Goal: Information Seeking & Learning: Learn about a topic

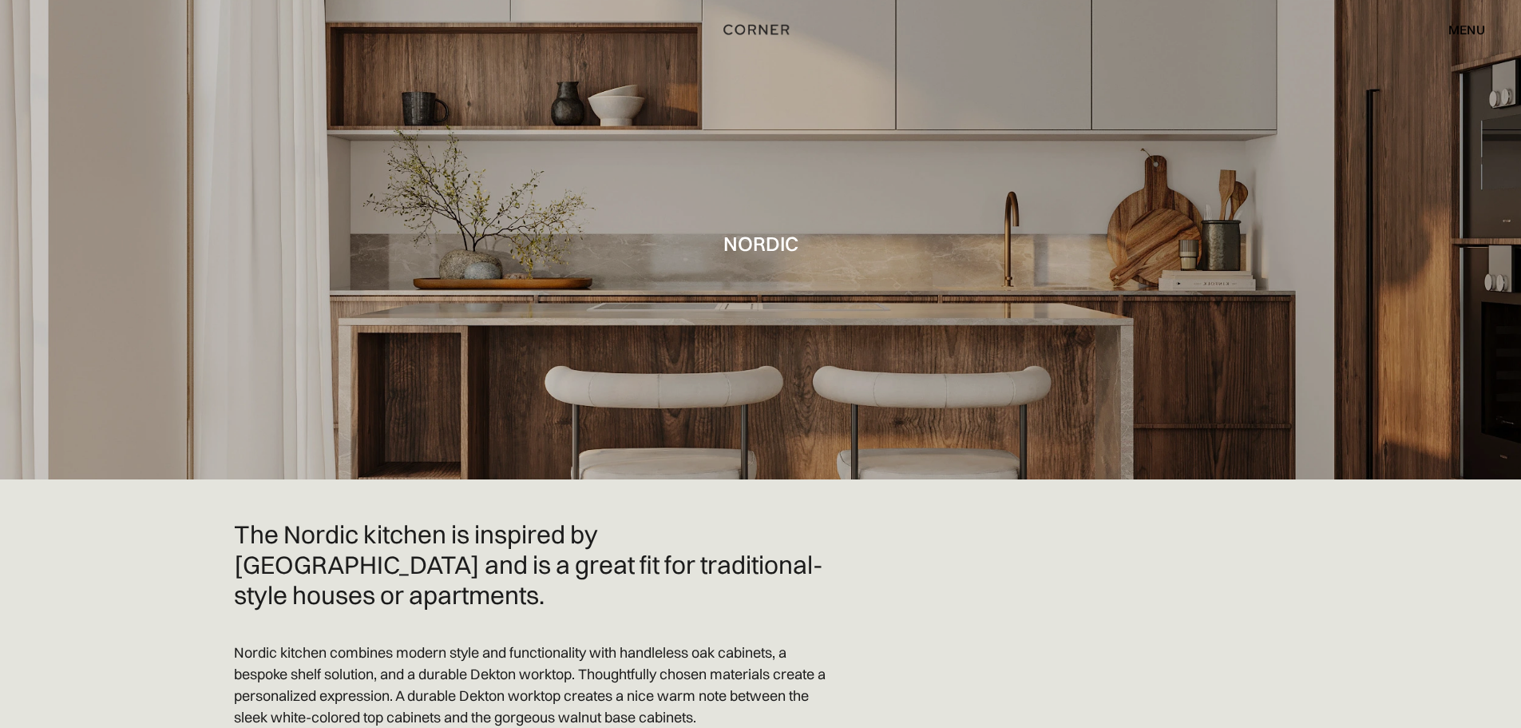
drag, startPoint x: 963, startPoint y: 627, endPoint x: 1009, endPoint y: 618, distance: 47.1
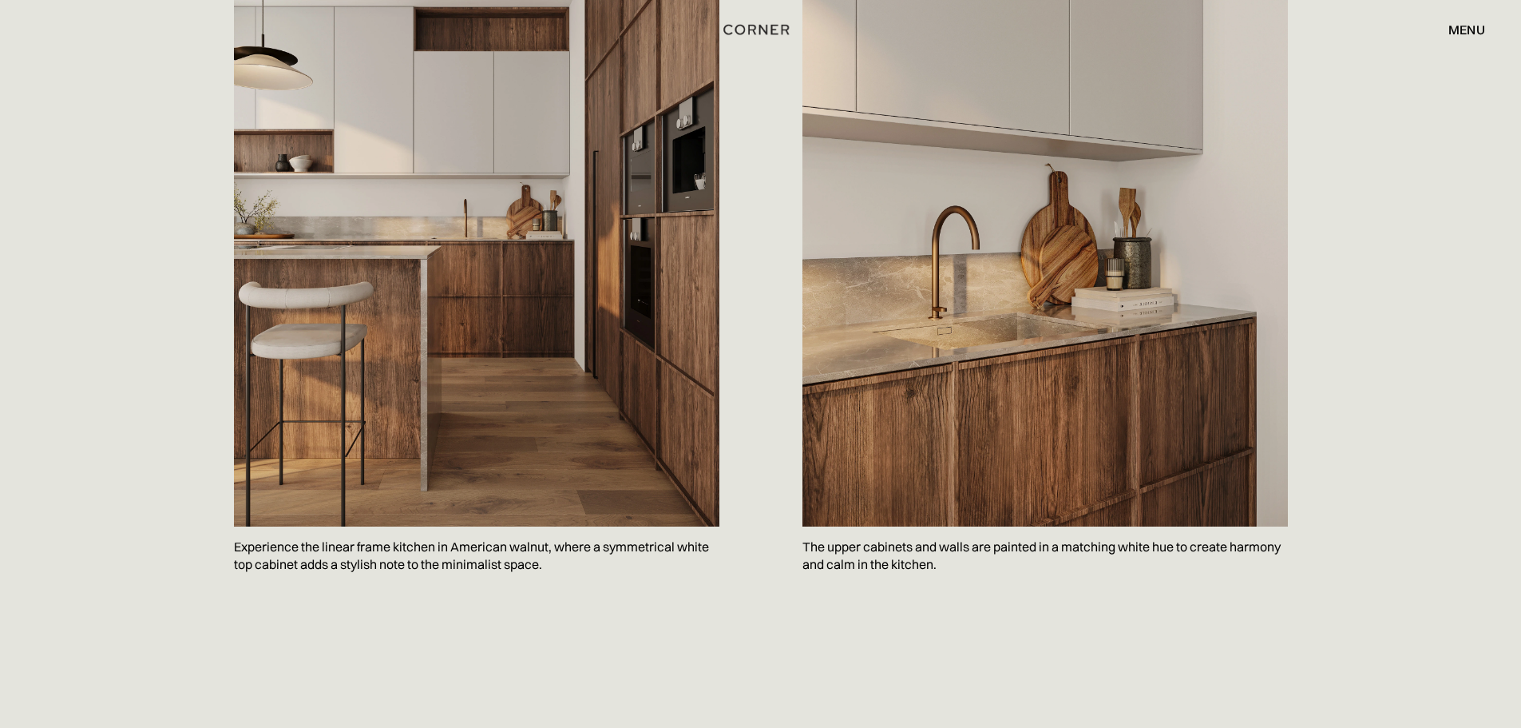
scroll to position [958, 0]
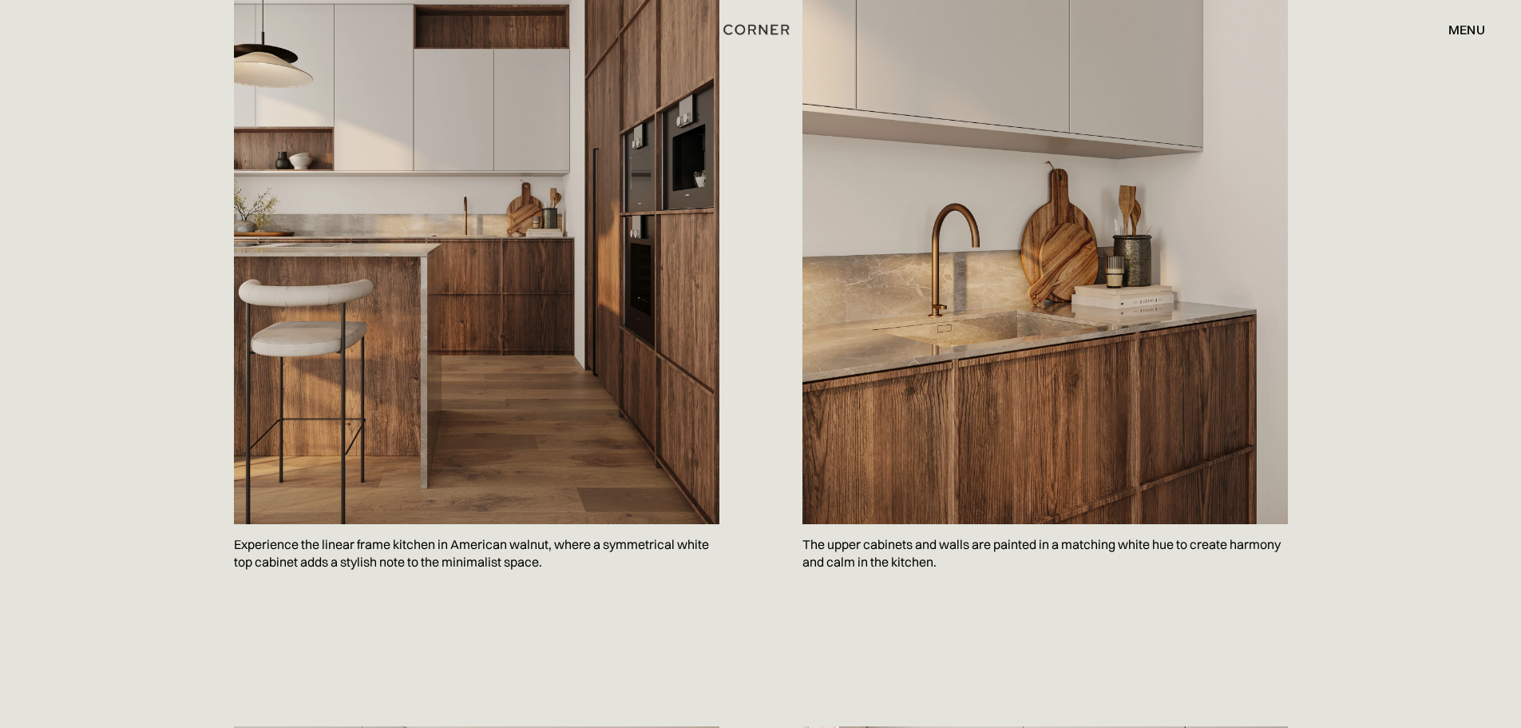
drag, startPoint x: 449, startPoint y: 311, endPoint x: 176, endPoint y: 294, distance: 272.9
click at [180, 293] on div "The Nordic kitchen is inspired by Copenhagen and is a great fit for traditional…" at bounding box center [760, 103] width 1521 height 1165
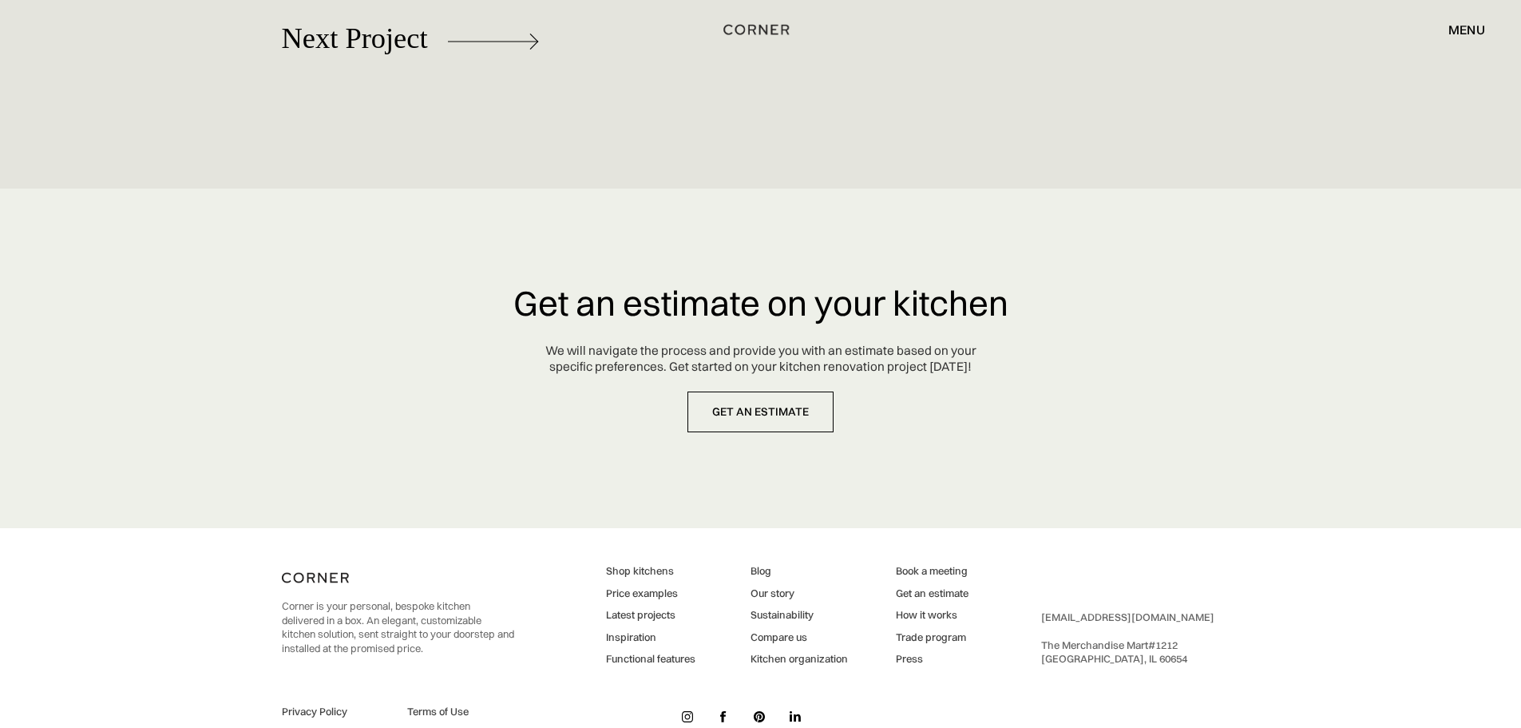
scroll to position [7480, 0]
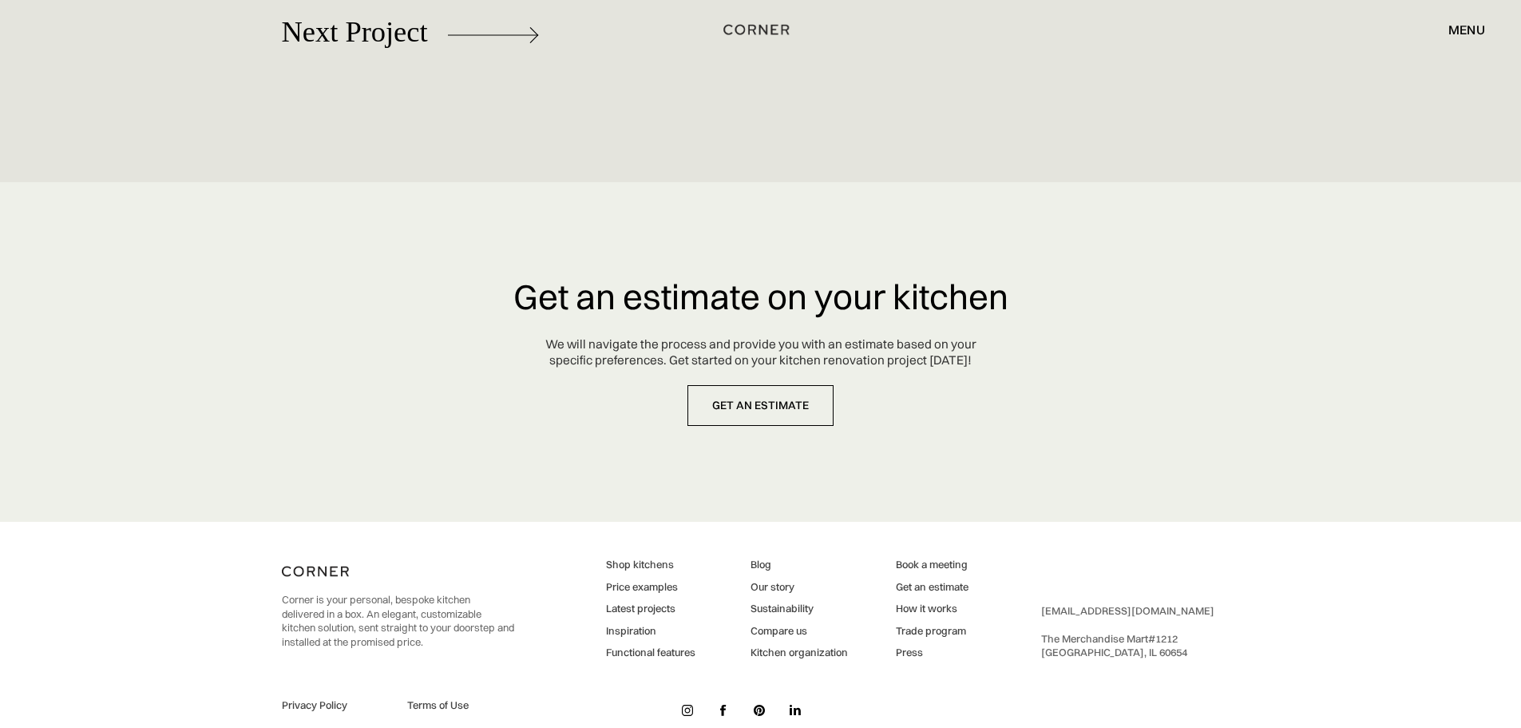
click at [533, 450] on div "Get an estimate on your kitchen We will navigate the process and provide you wi…" at bounding box center [760, 351] width 495 height 339
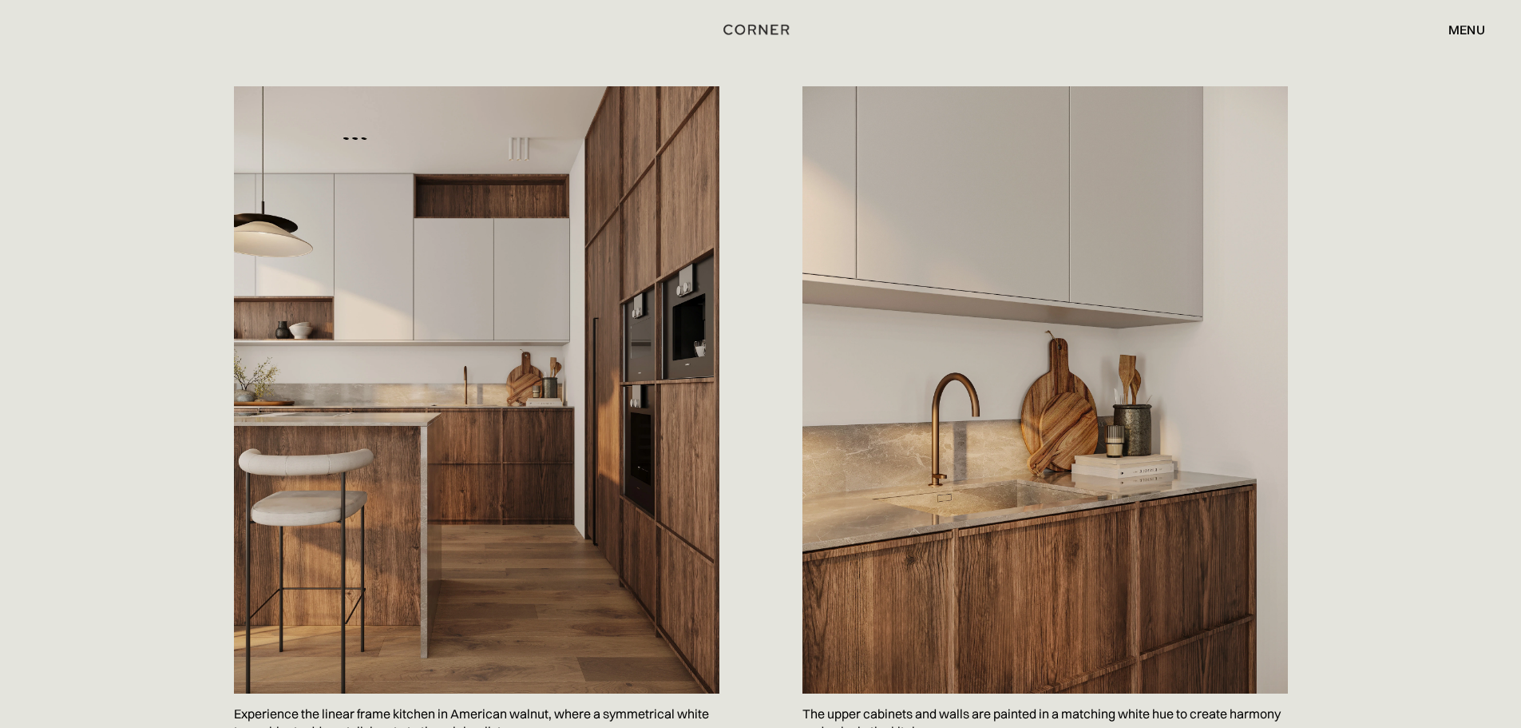
scroll to position [799, 0]
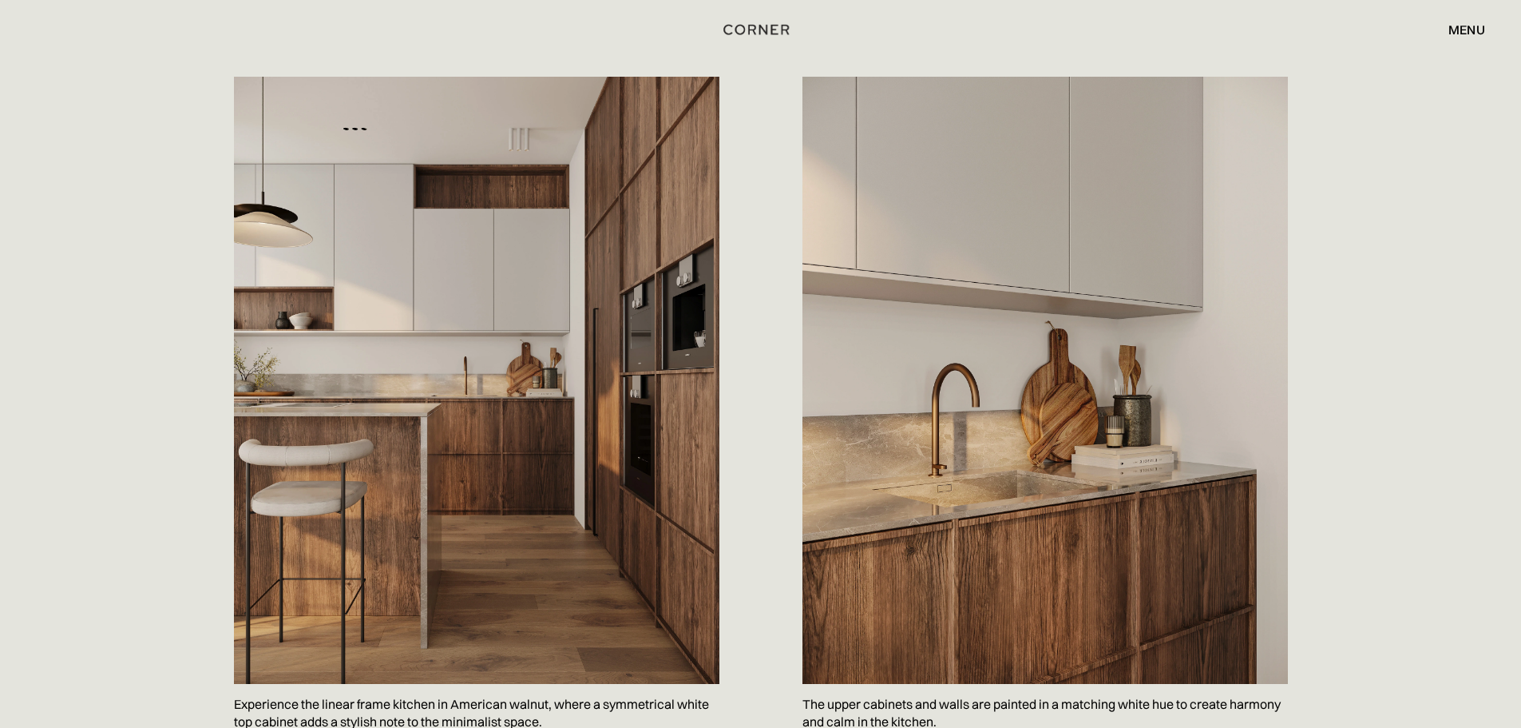
click at [140, 210] on div "The Nordic kitchen is inspired by Copenhagen and is a great fit for traditional…" at bounding box center [760, 263] width 1521 height 1165
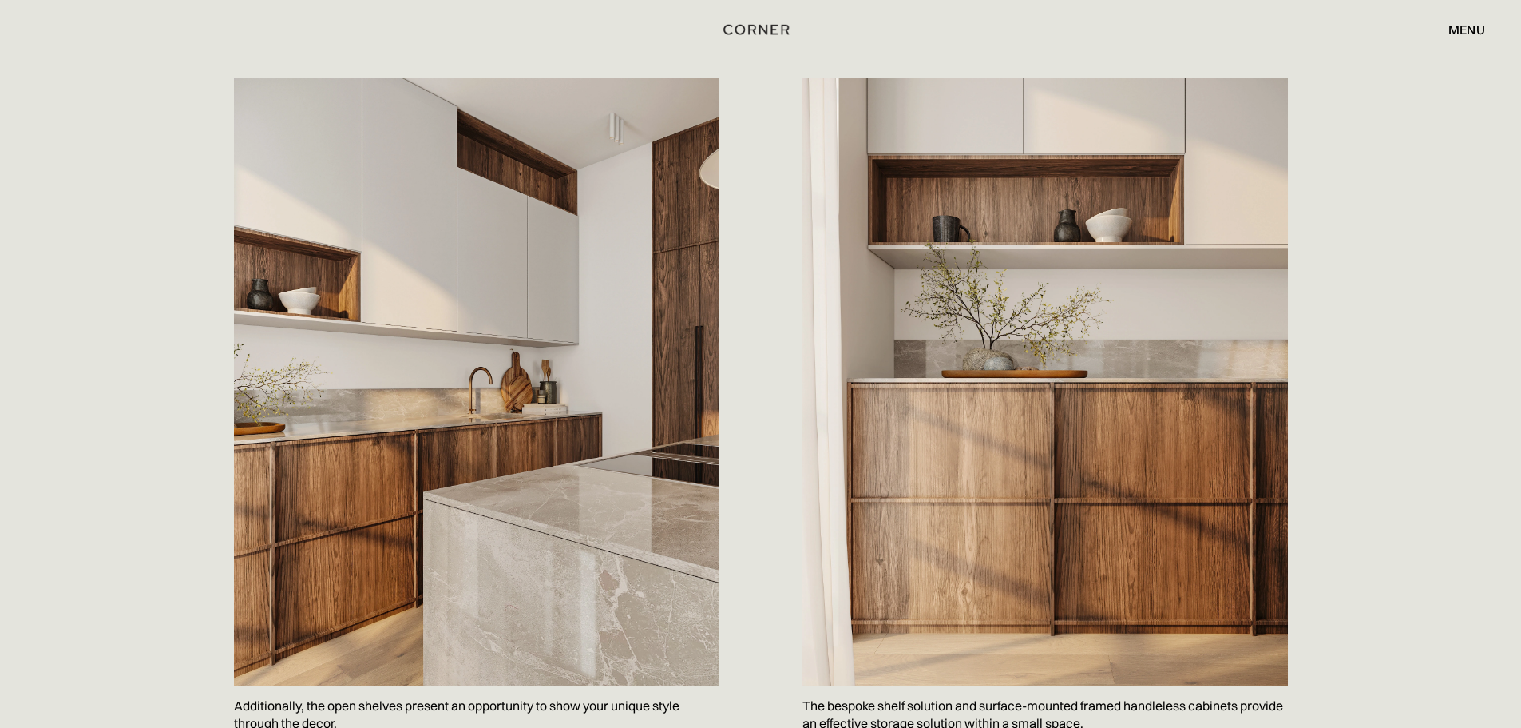
scroll to position [1597, 0]
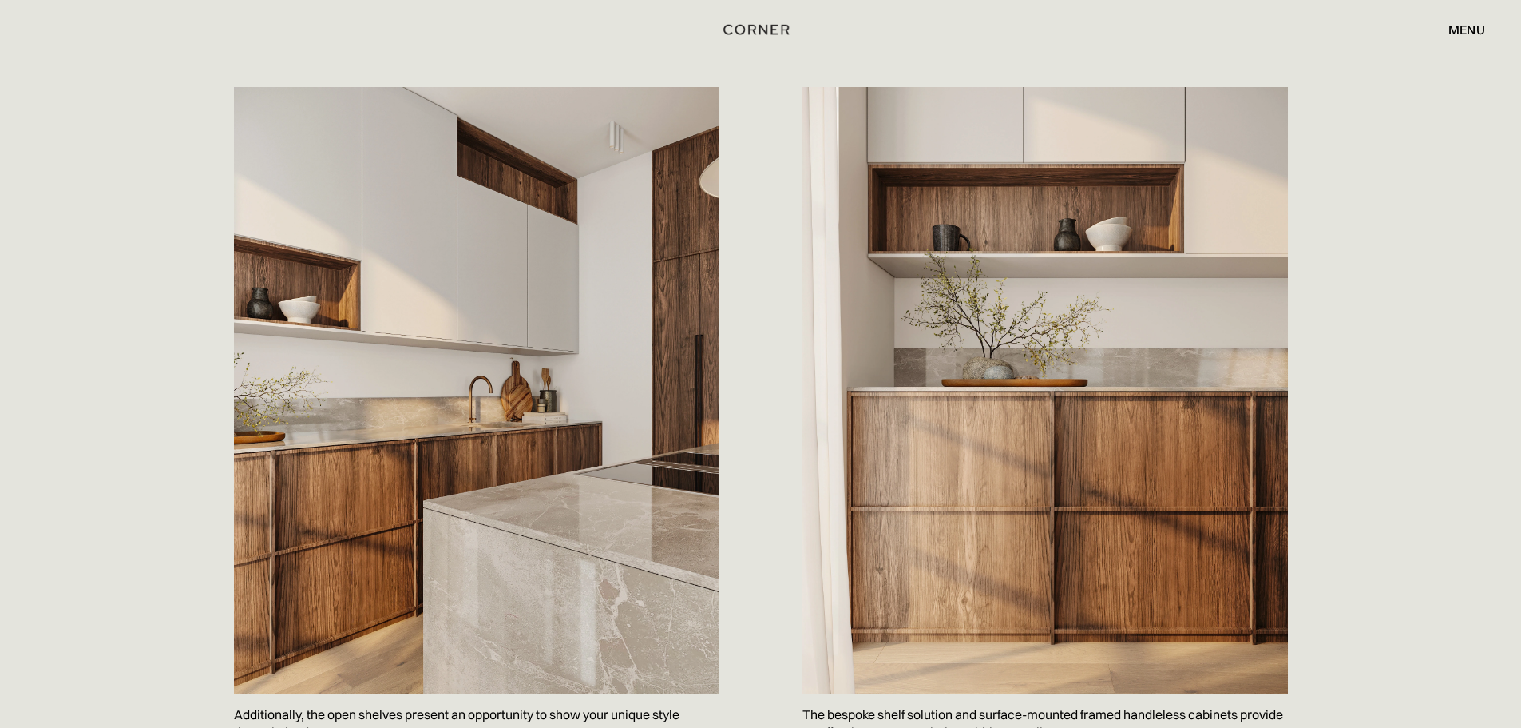
click at [1364, 335] on div "Additionally, the open shelves present an opportunity to show your unique style…" at bounding box center [760, 451] width 1521 height 809
click at [1418, 308] on div "Additionally, the open shelves present an opportunity to show your unique style…" at bounding box center [760, 451] width 1521 height 809
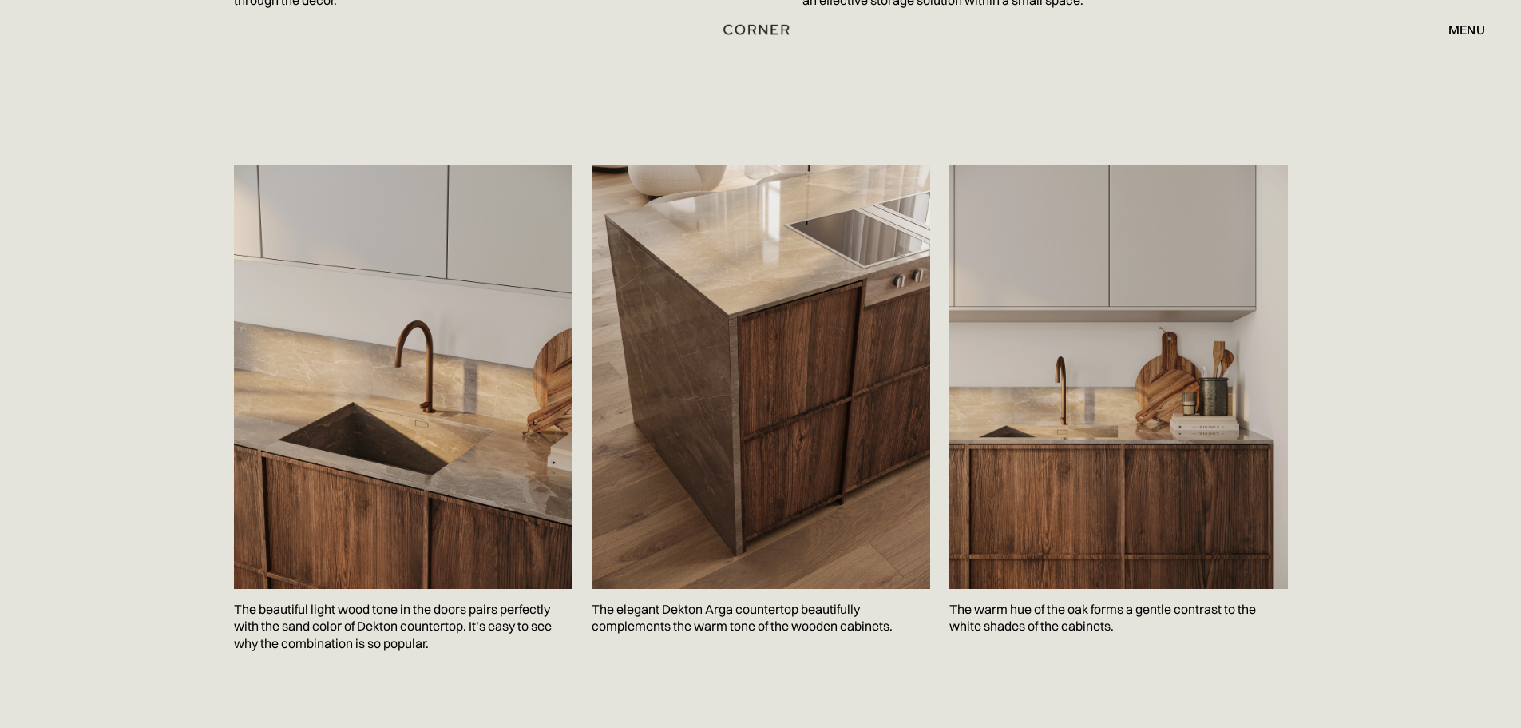
scroll to position [2316, 0]
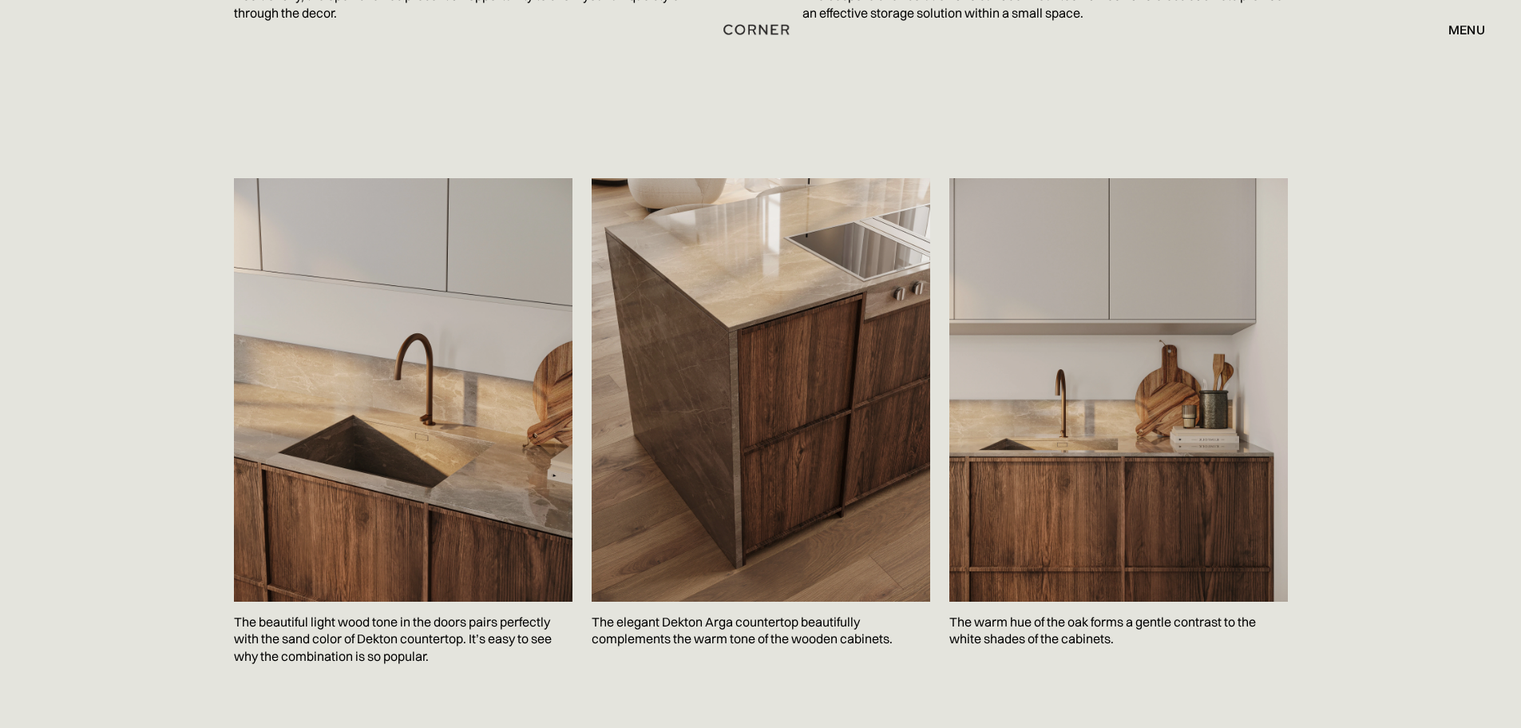
click at [1398, 281] on div "The beautiful light wood tone in the doors pairs perfectly with the sand color …" at bounding box center [760, 459] width 1521 height 643
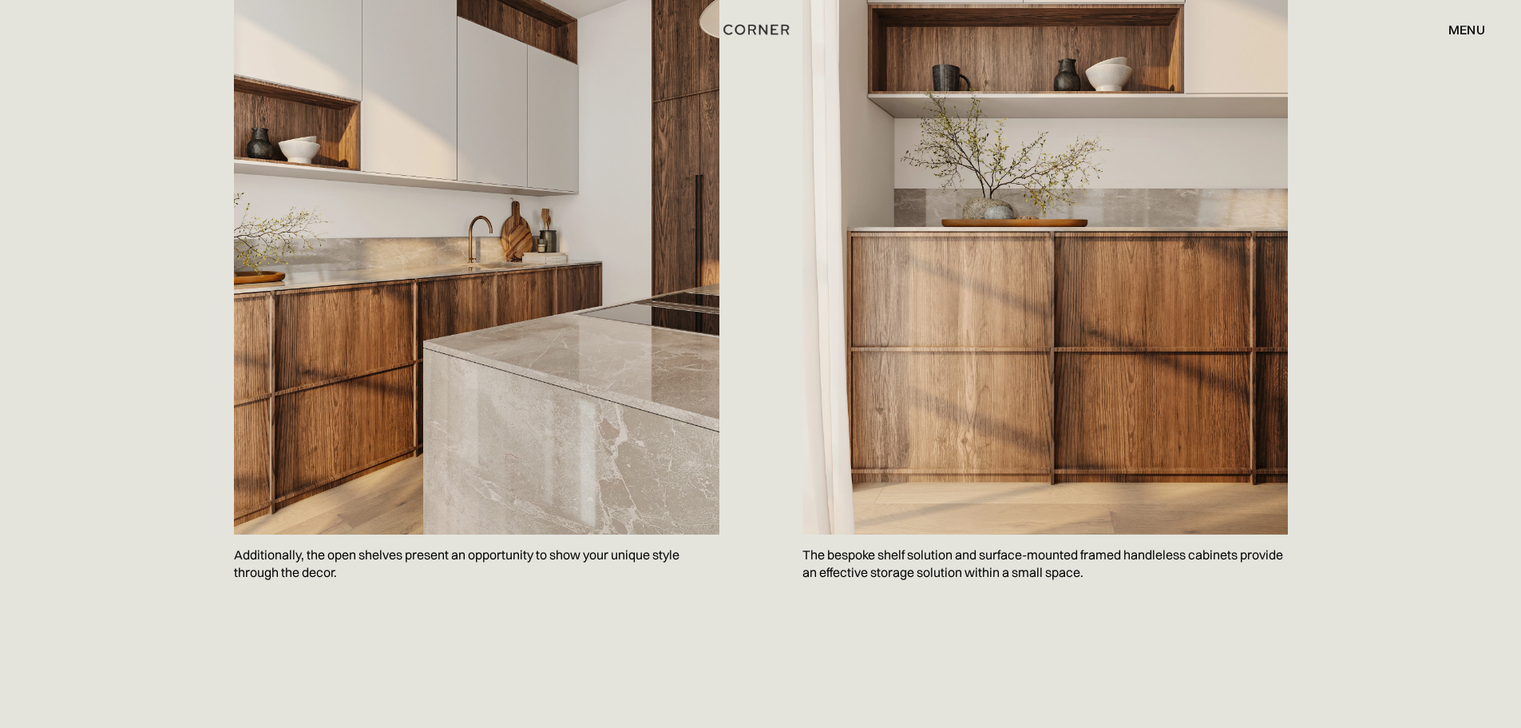
drag, startPoint x: 1223, startPoint y: 287, endPoint x: 1384, endPoint y: 179, distance: 194.5
click at [1390, 174] on div "Additionally, the open shelves present an opportunity to show your unique style…" at bounding box center [760, 291] width 1521 height 809
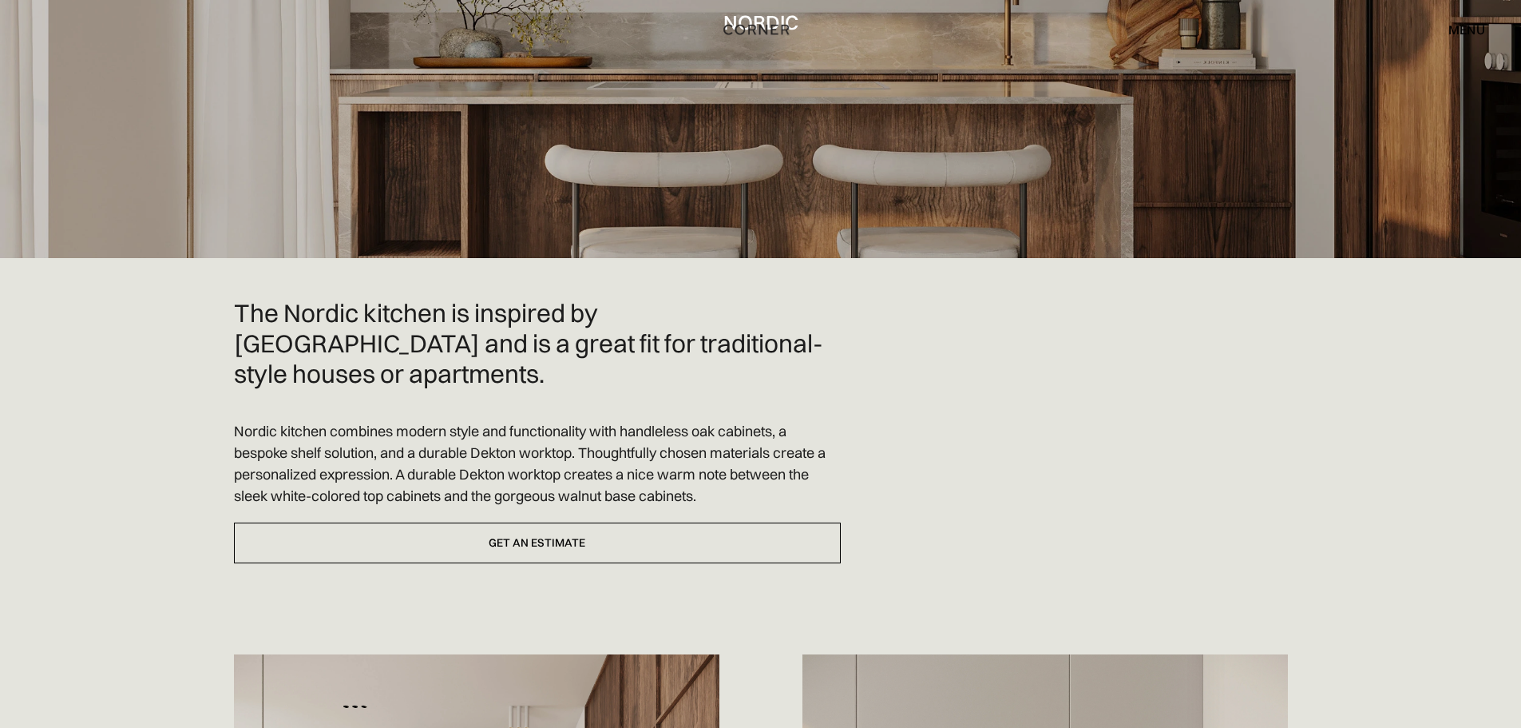
scroll to position [0, 0]
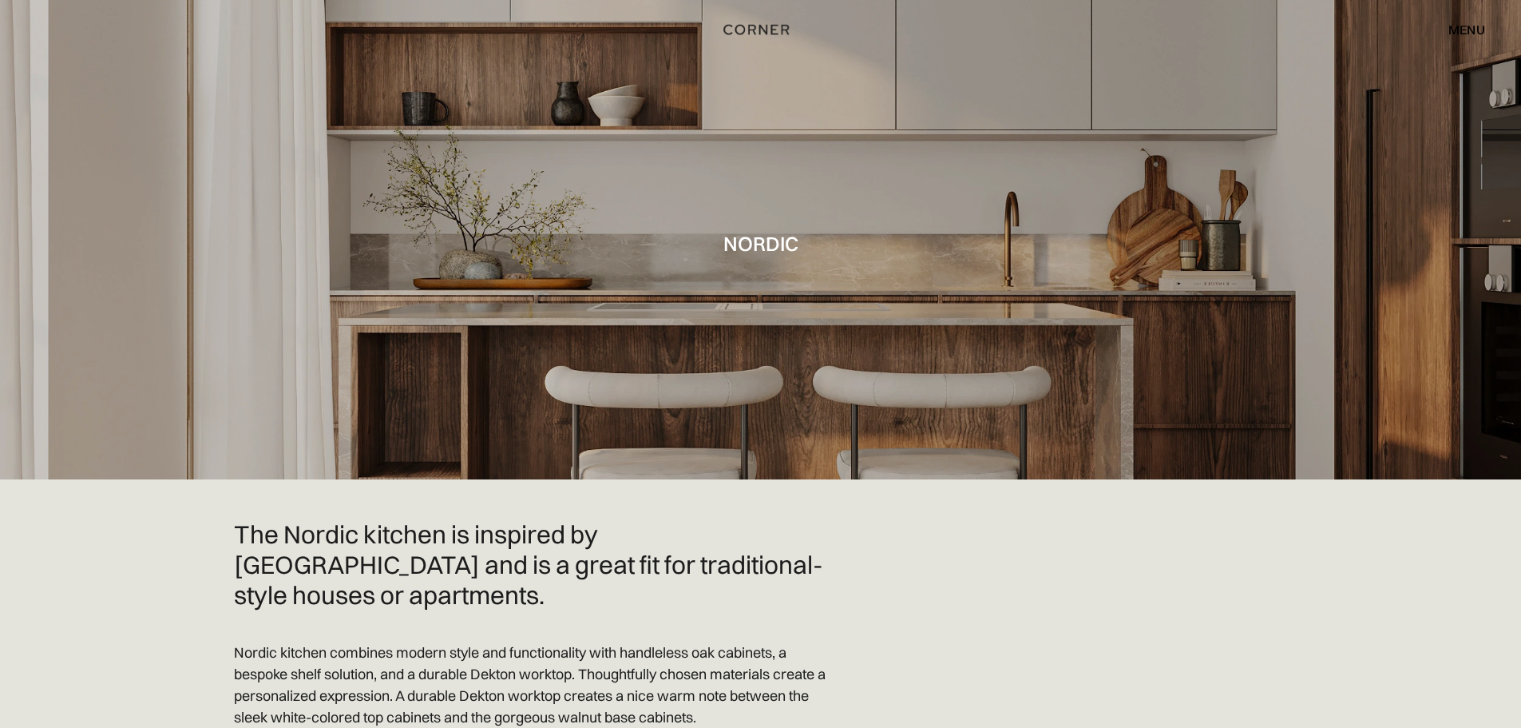
click at [1465, 25] on div "menu" at bounding box center [1467, 29] width 37 height 13
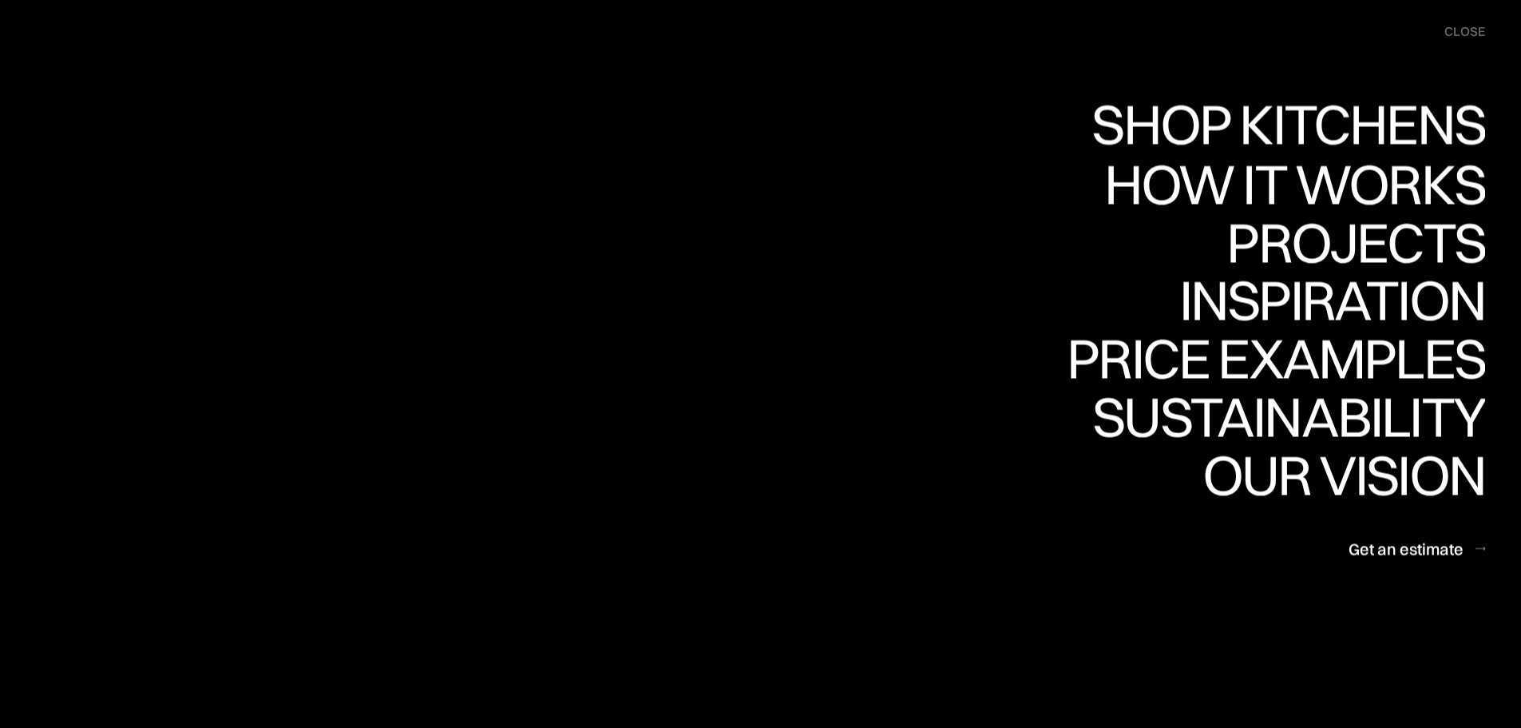
click at [1324, 123] on link "Shop Kitchens Shop Kitchens" at bounding box center [1285, 126] width 402 height 58
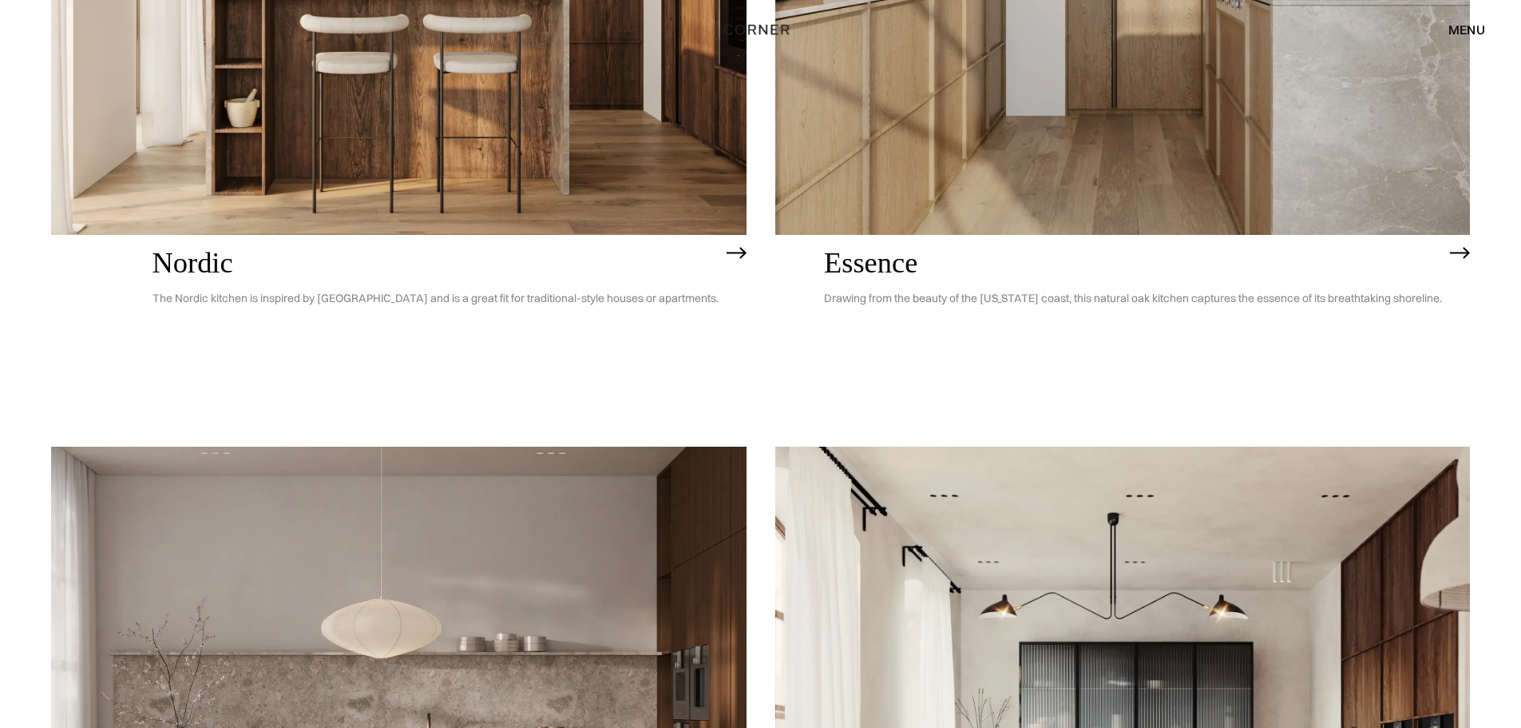
scroll to position [399, 0]
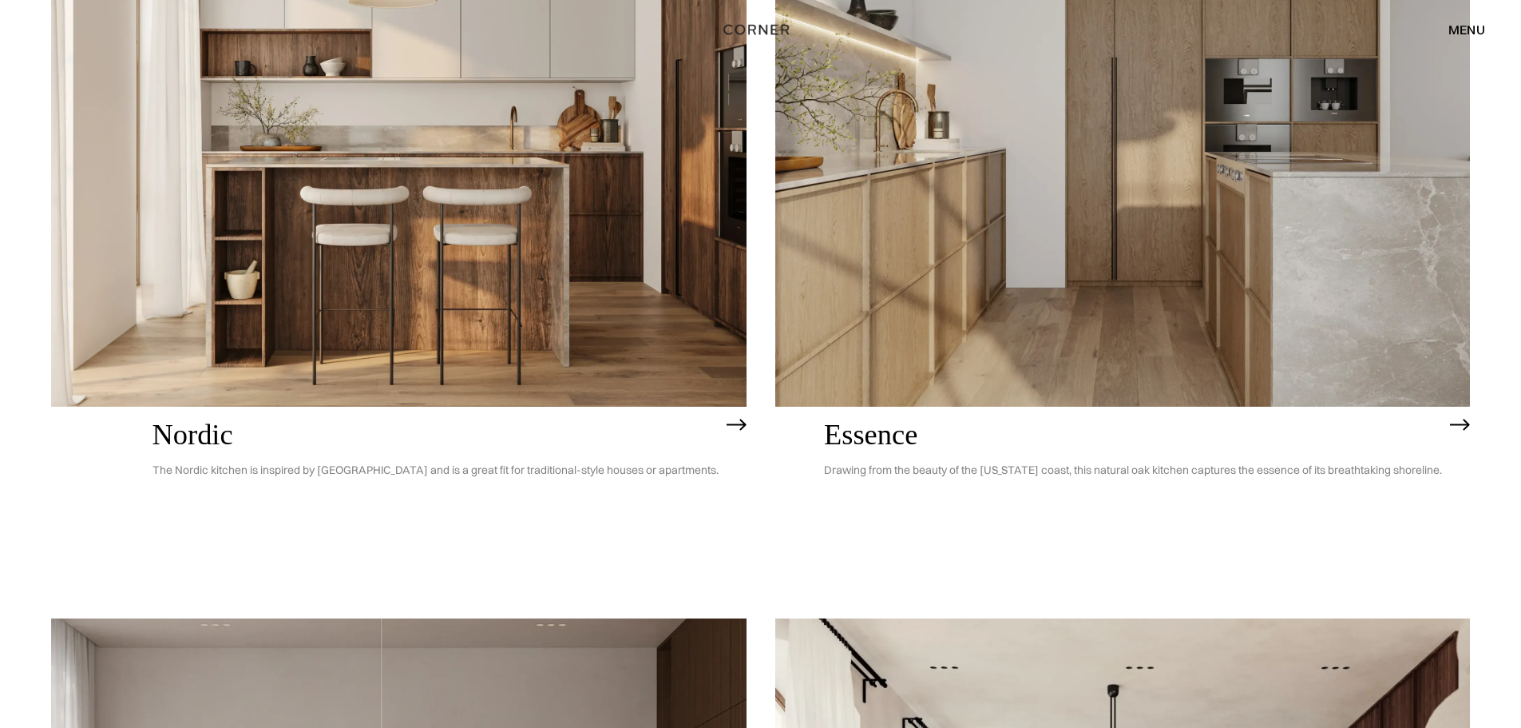
click at [1057, 307] on img at bounding box center [1123, 128] width 696 height 556
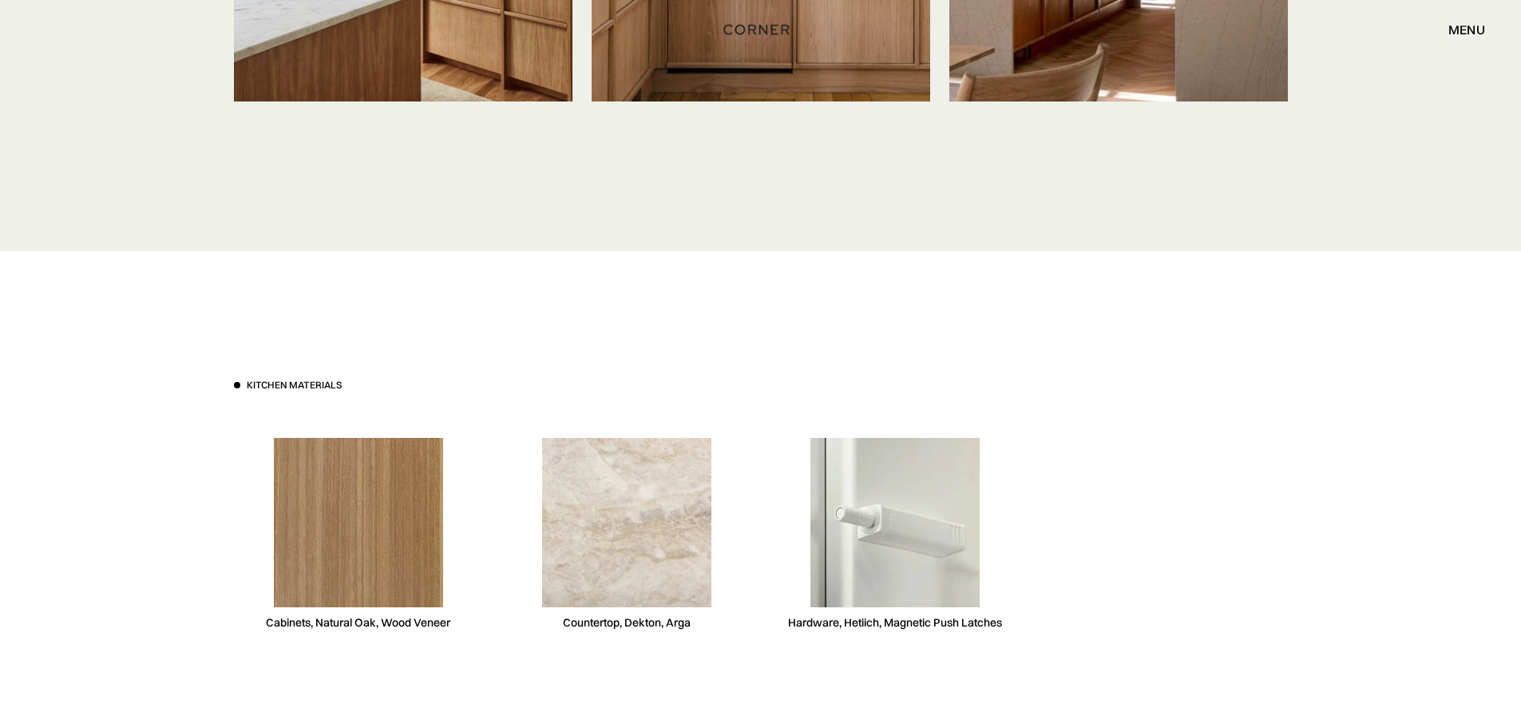
scroll to position [4153, 0]
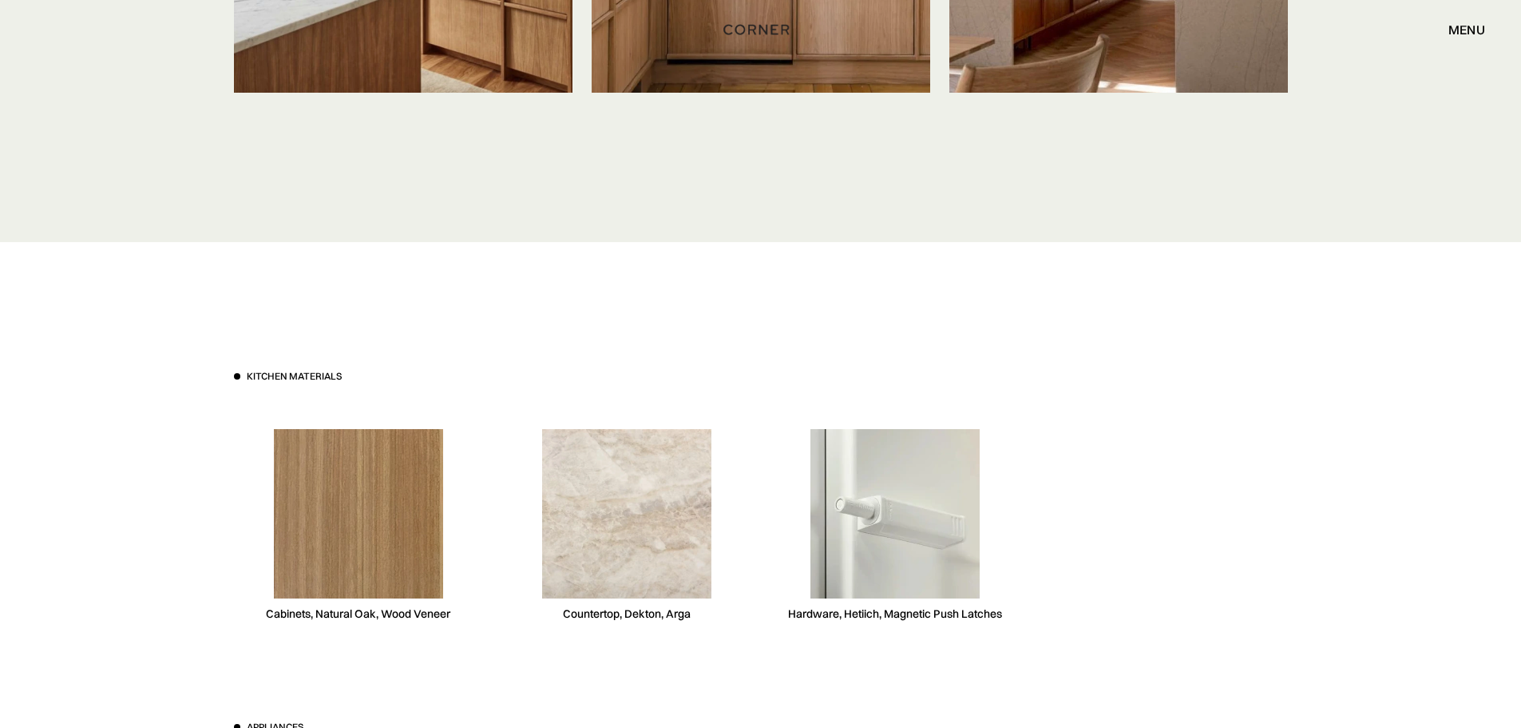
click at [370, 575] on img at bounding box center [358, 513] width 169 height 169
click at [1449, 31] on div "menu" at bounding box center [1467, 29] width 37 height 13
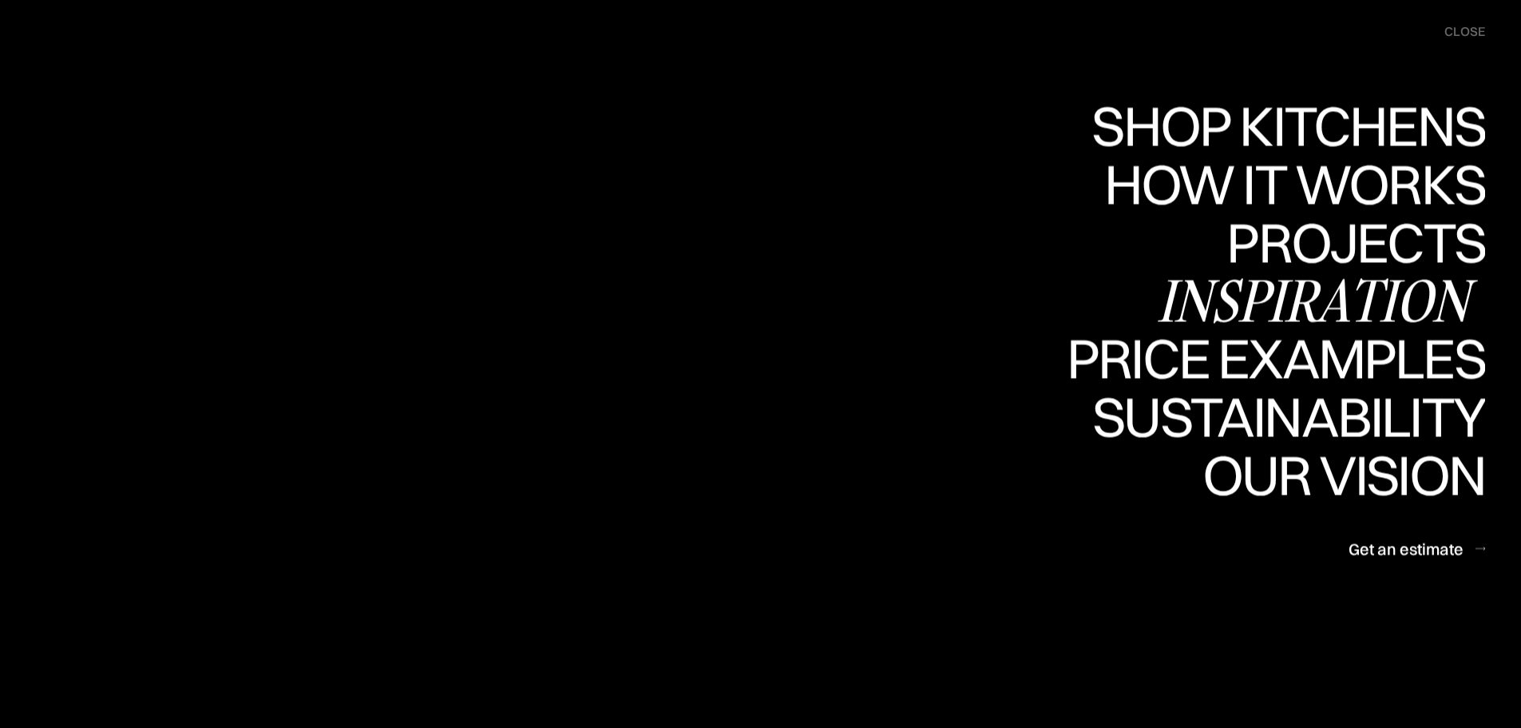
click at [1325, 297] on div "Inspiration" at bounding box center [1321, 300] width 328 height 56
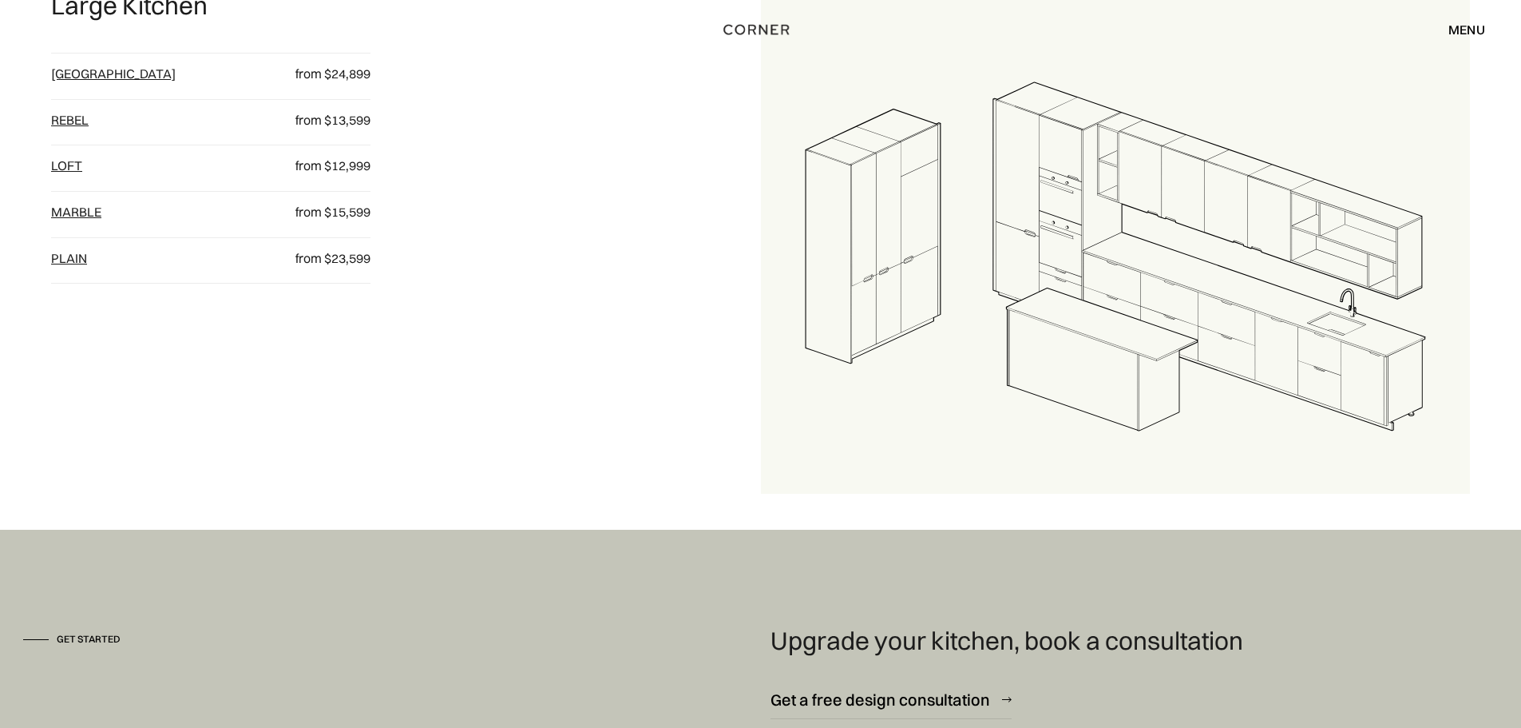
scroll to position [2072, 0]
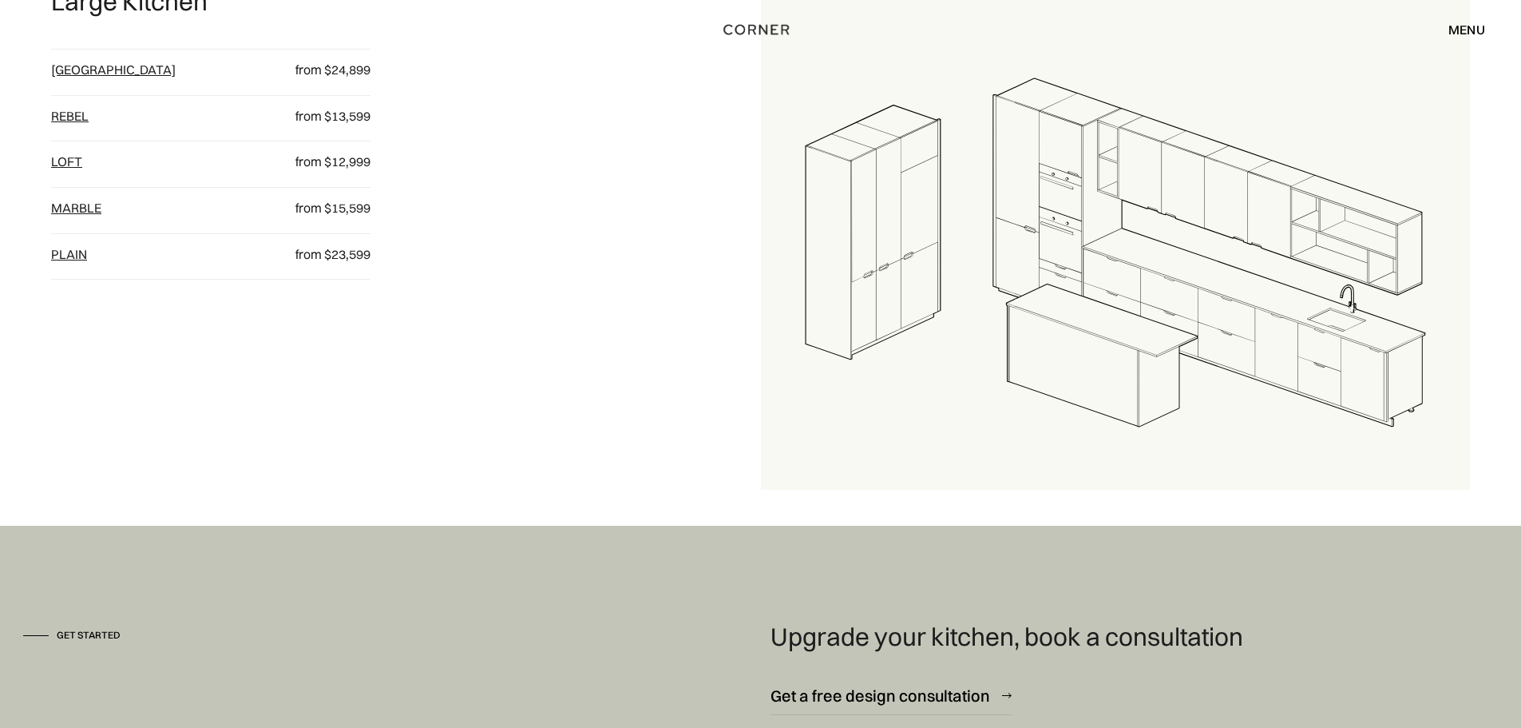
click at [1465, 33] on div "menu" at bounding box center [1467, 29] width 37 height 13
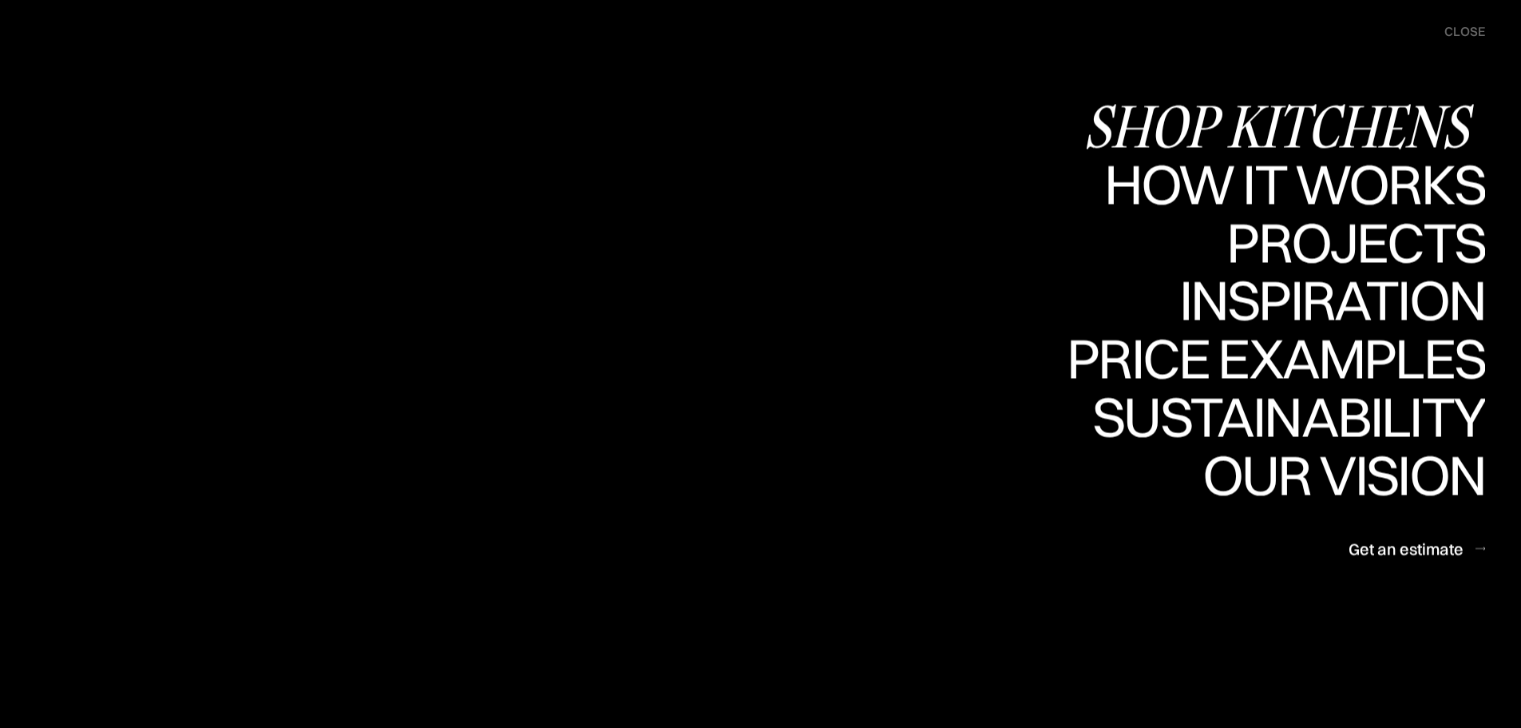
click at [1358, 124] on div "Shop Kitchens" at bounding box center [1285, 125] width 402 height 56
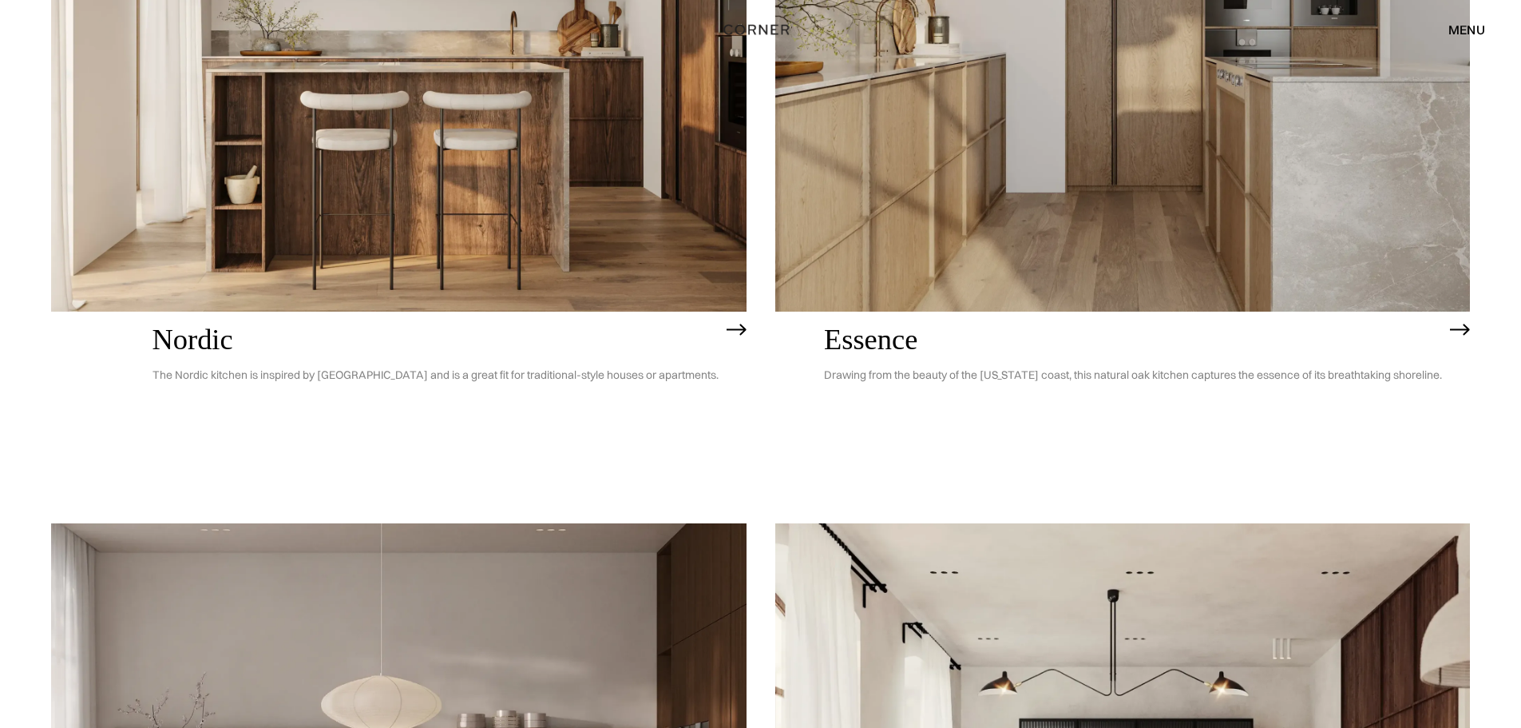
scroll to position [467, 0]
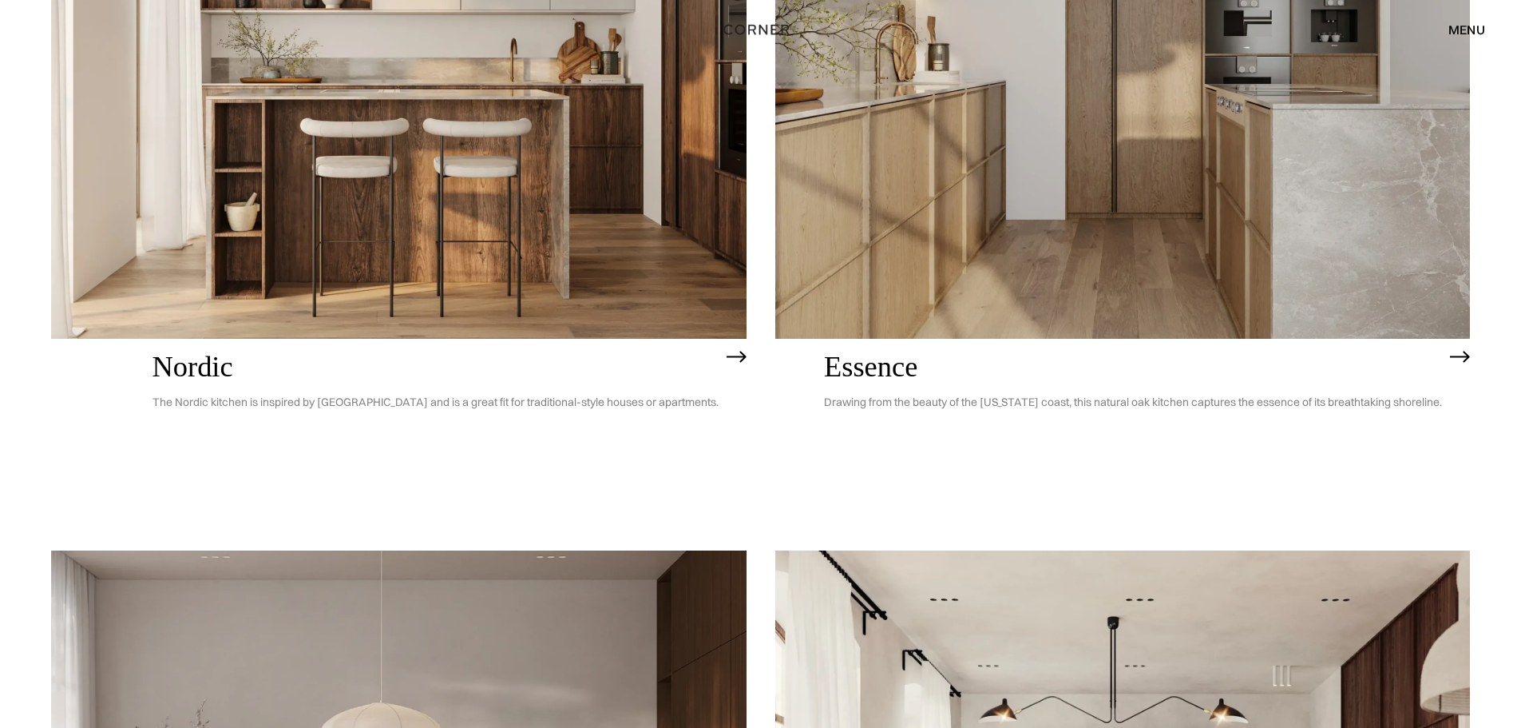
click at [899, 358] on h2 "Essence" at bounding box center [1133, 367] width 618 height 32
